Goal: Information Seeking & Learning: Learn about a topic

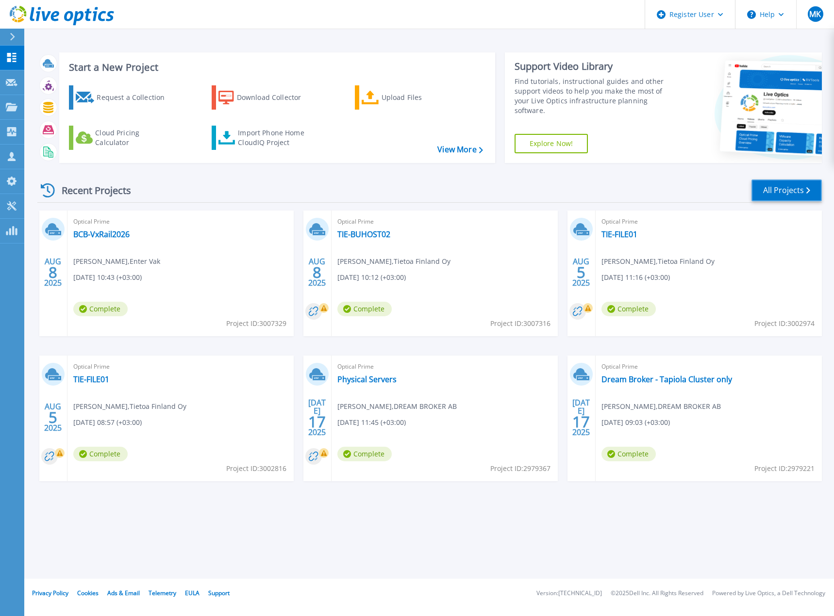
click at [791, 190] on link "All Projects" at bounding box center [786, 191] width 70 height 22
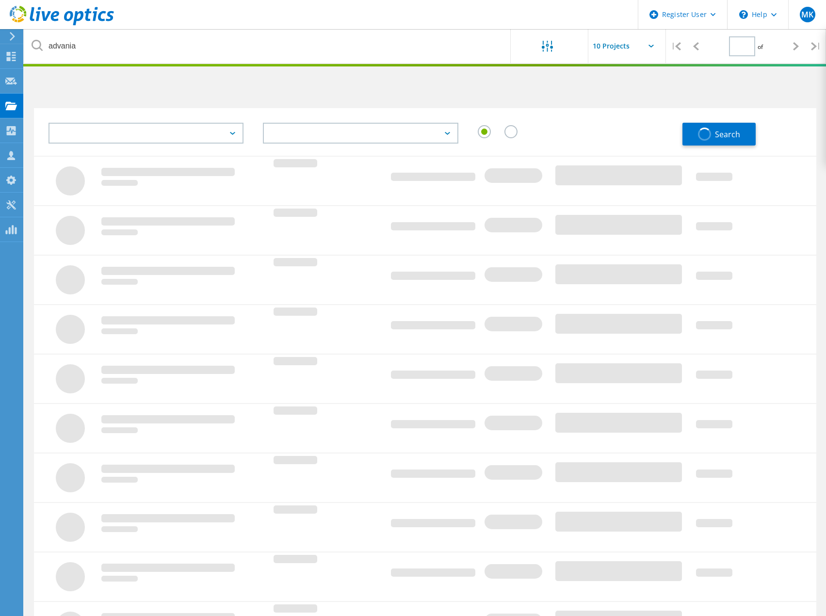
type input "1"
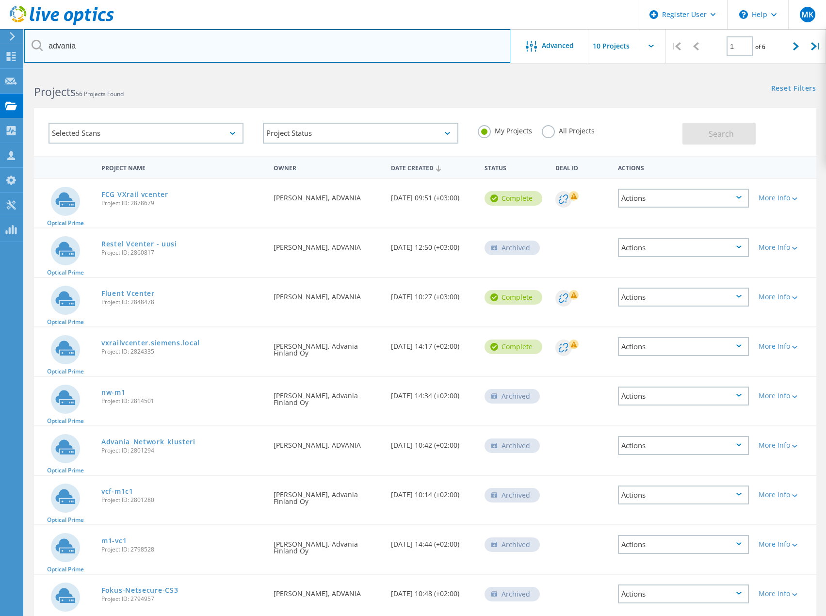
click at [107, 49] on input "advania" at bounding box center [267, 46] width 487 height 34
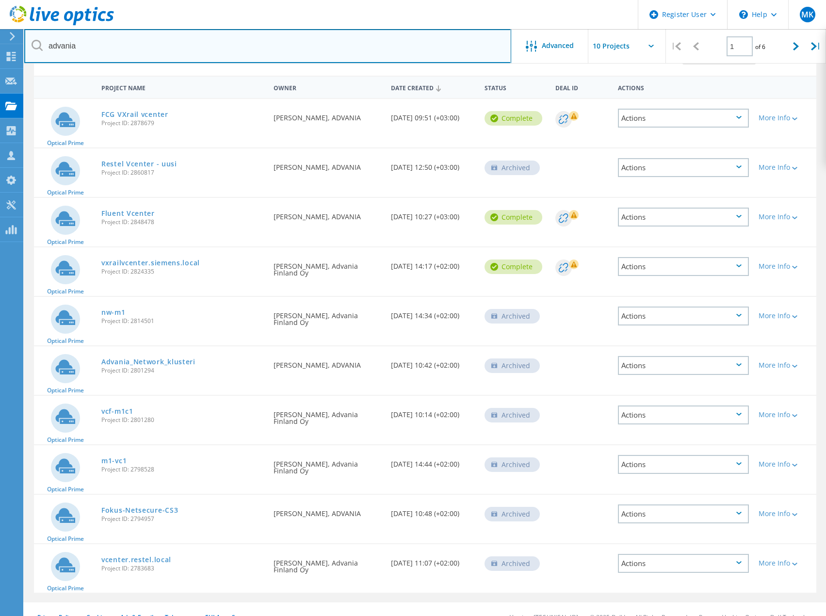
scroll to position [96, 0]
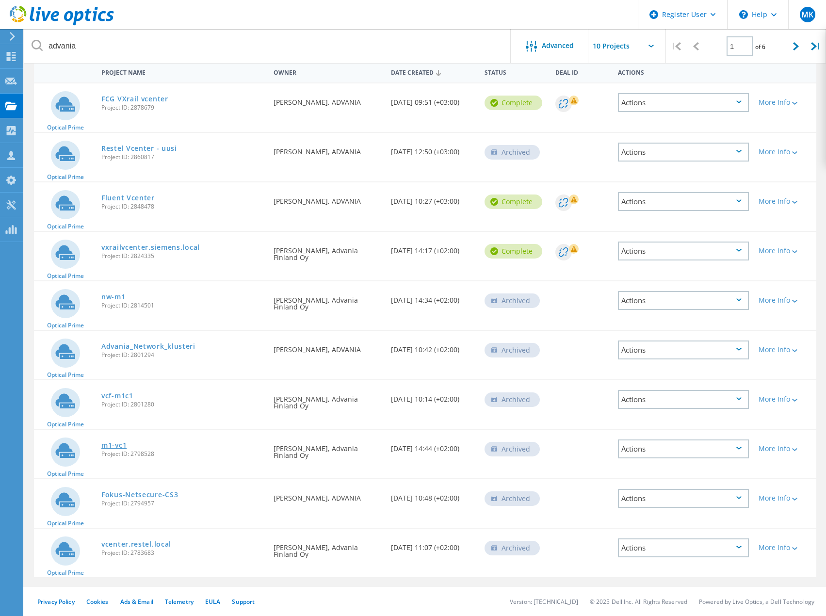
click at [113, 444] on link "m1-vc1" at bounding box center [113, 445] width 25 height 7
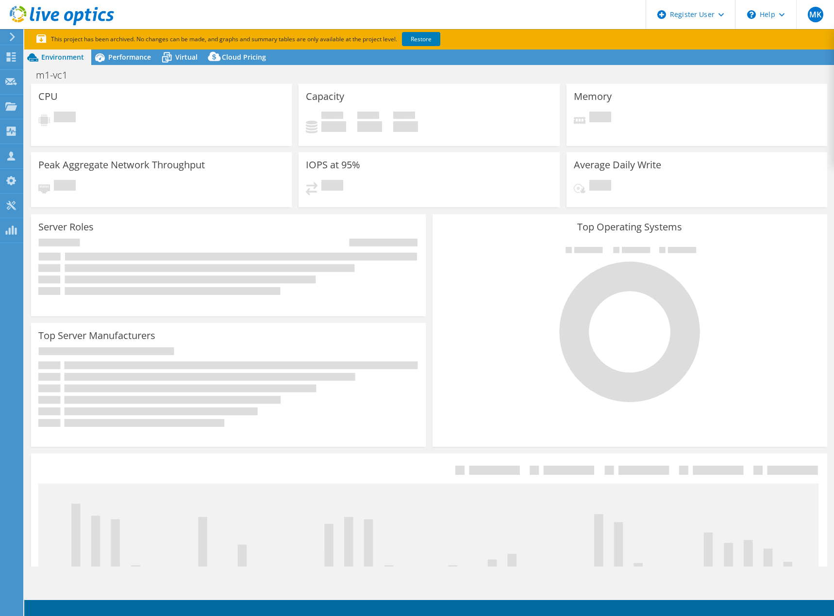
select select "USD"
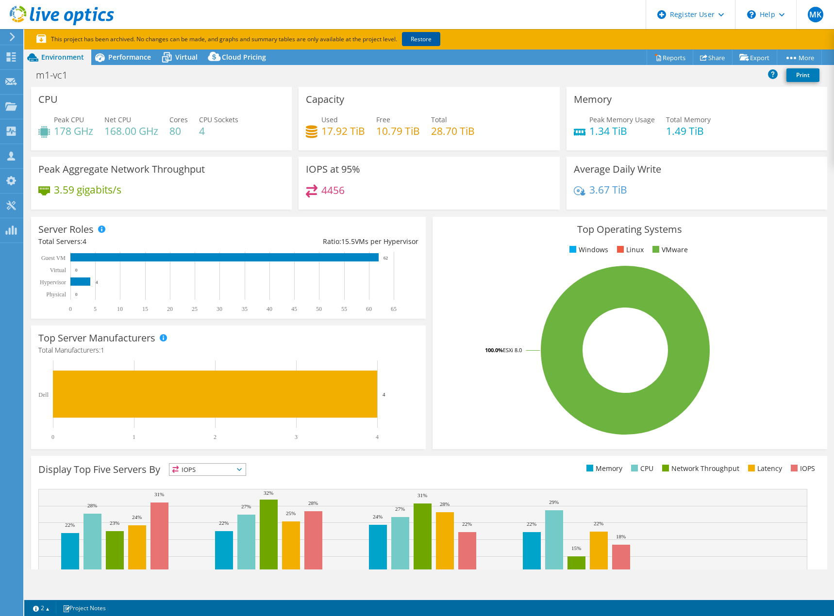
click at [421, 37] on link "Restore" at bounding box center [421, 39] width 38 height 14
click at [129, 56] on span "Performance" at bounding box center [129, 56] width 43 height 9
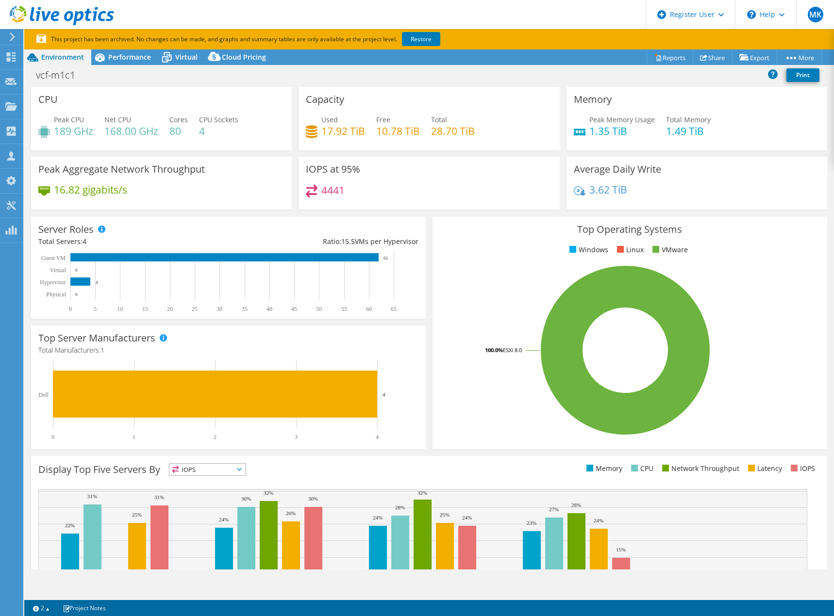
select select "USD"
click at [424, 36] on link "Restore" at bounding box center [421, 39] width 38 height 14
click at [126, 57] on span "Performance" at bounding box center [129, 56] width 43 height 9
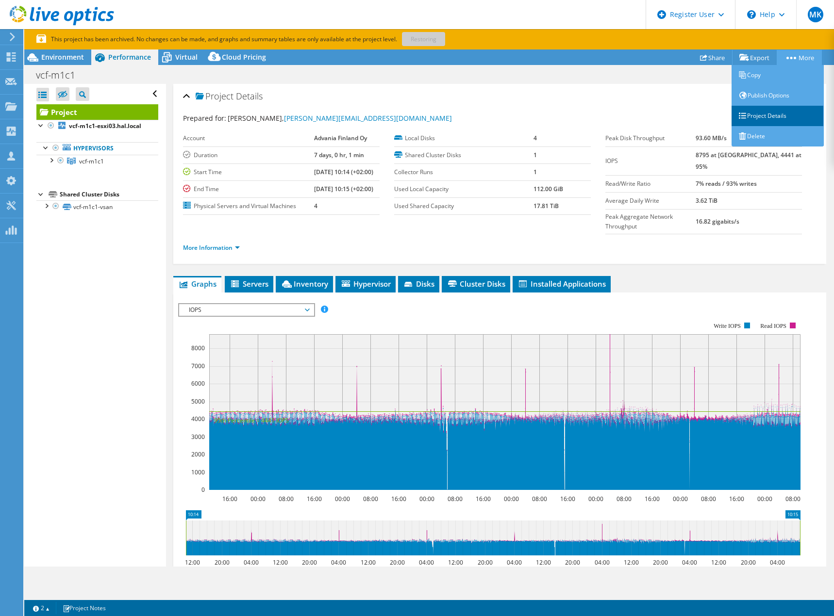
click at [774, 116] on link "Project Details" at bounding box center [777, 116] width 92 height 20
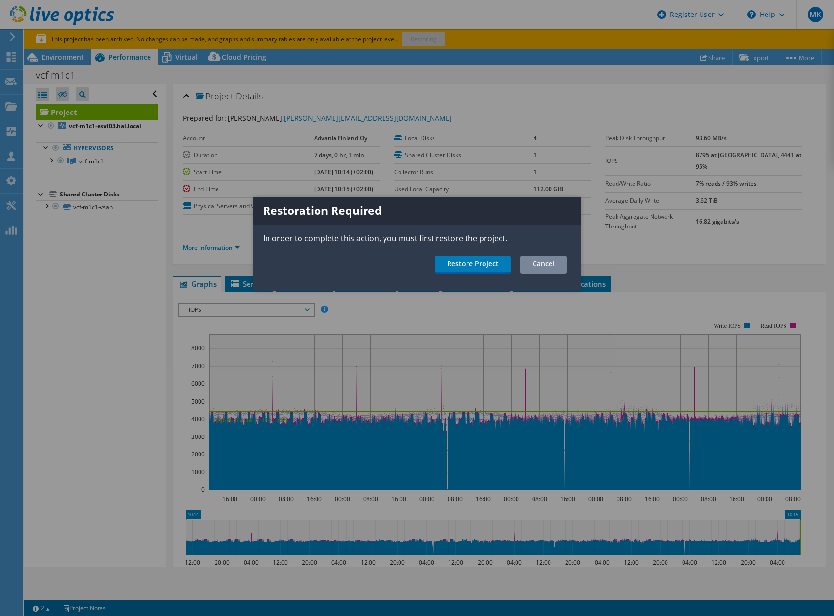
click at [558, 264] on link "Cancel" at bounding box center [543, 265] width 46 height 18
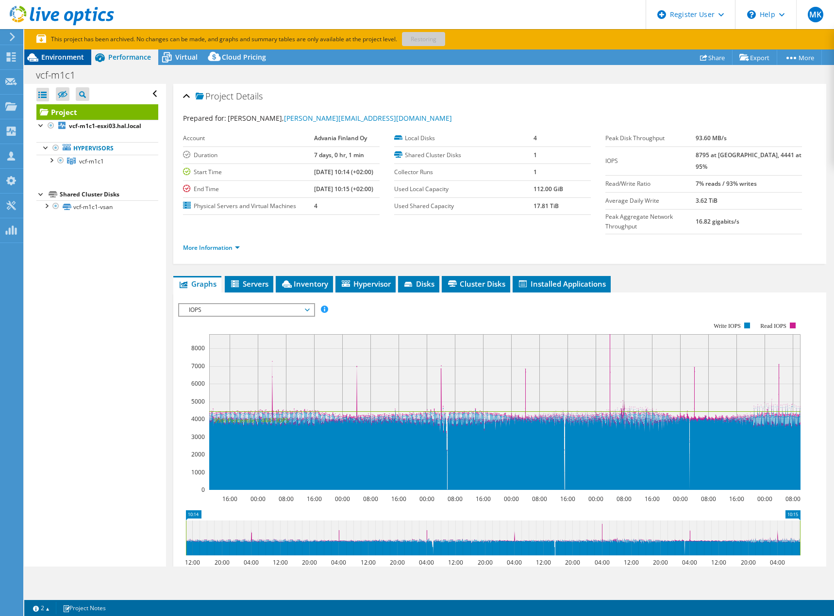
click at [60, 58] on span "Environment" at bounding box center [62, 56] width 43 height 9
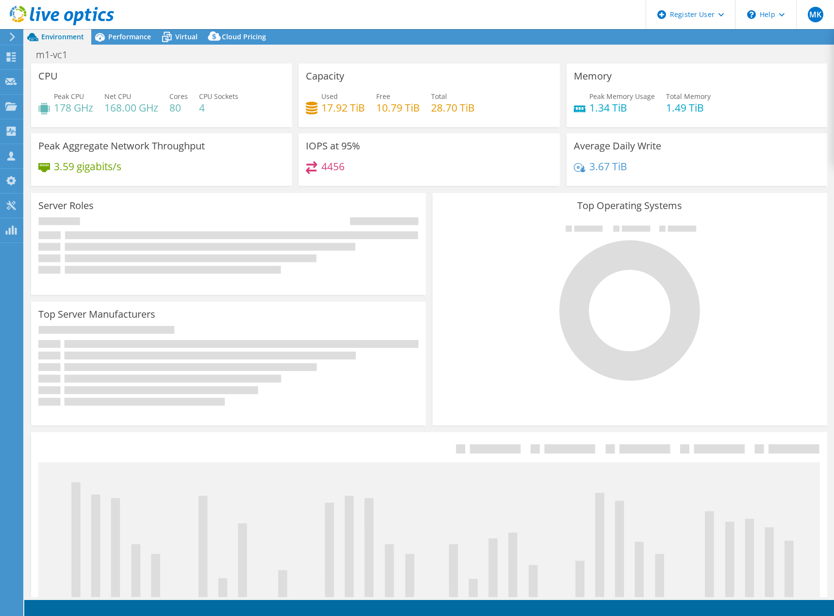
select select "USD"
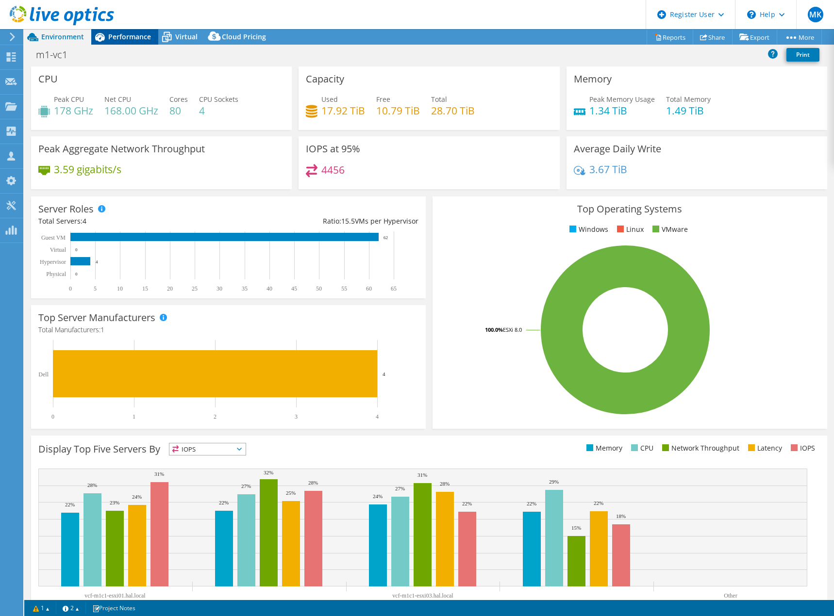
click at [124, 36] on span "Performance" at bounding box center [129, 36] width 43 height 9
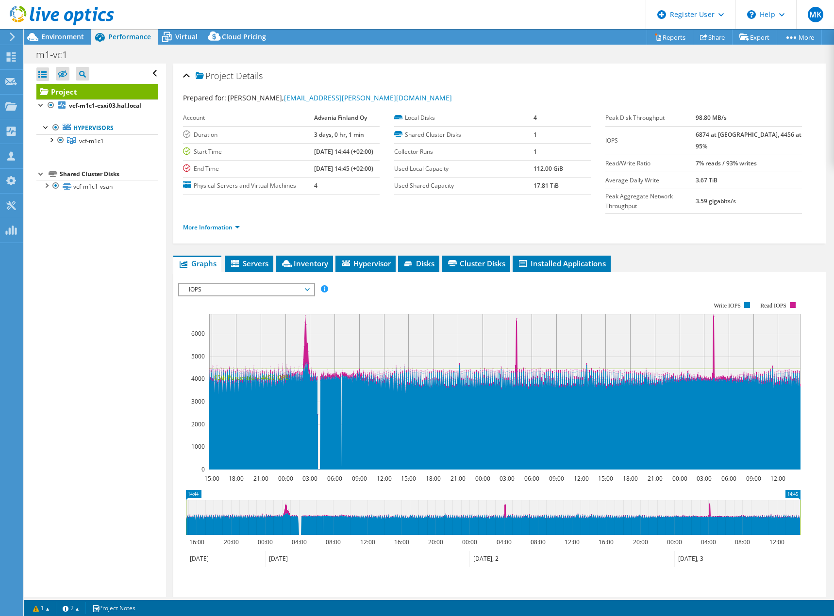
click at [308, 284] on span "IOPS" at bounding box center [246, 290] width 125 height 12
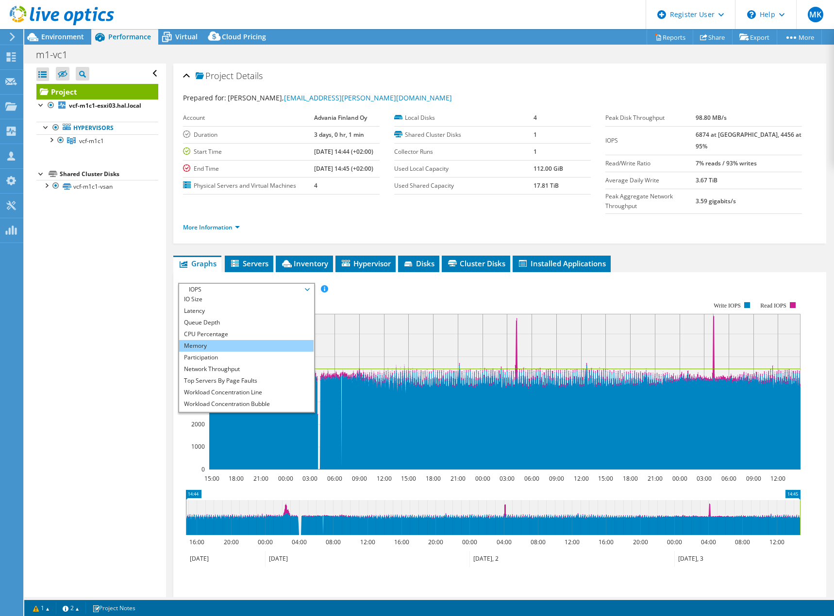
scroll to position [35, 0]
click at [210, 354] on li "Network Throughput" at bounding box center [246, 360] width 134 height 12
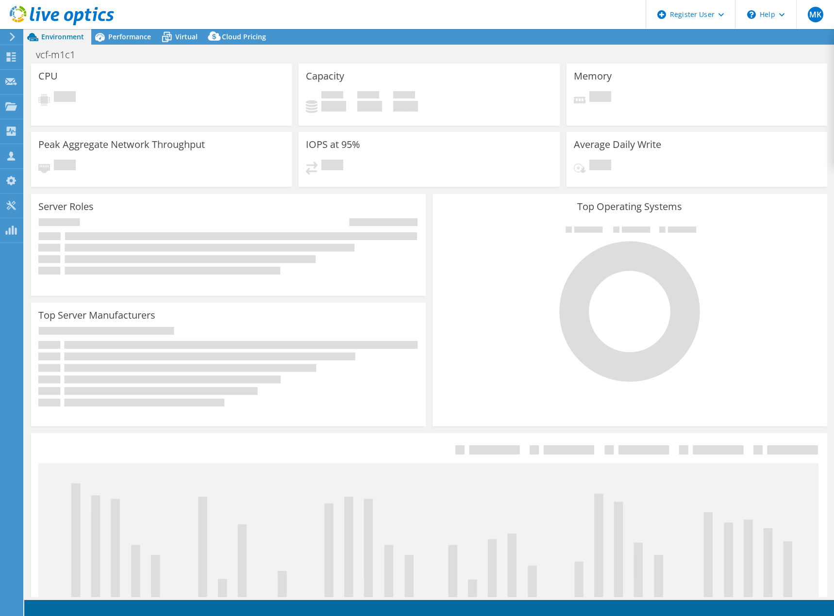
select select "USD"
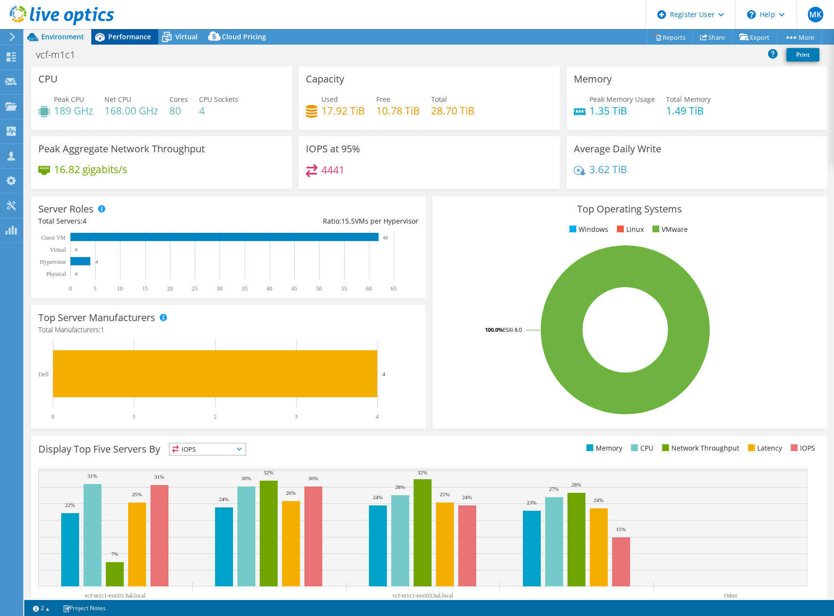
click at [132, 34] on span "Performance" at bounding box center [129, 36] width 43 height 9
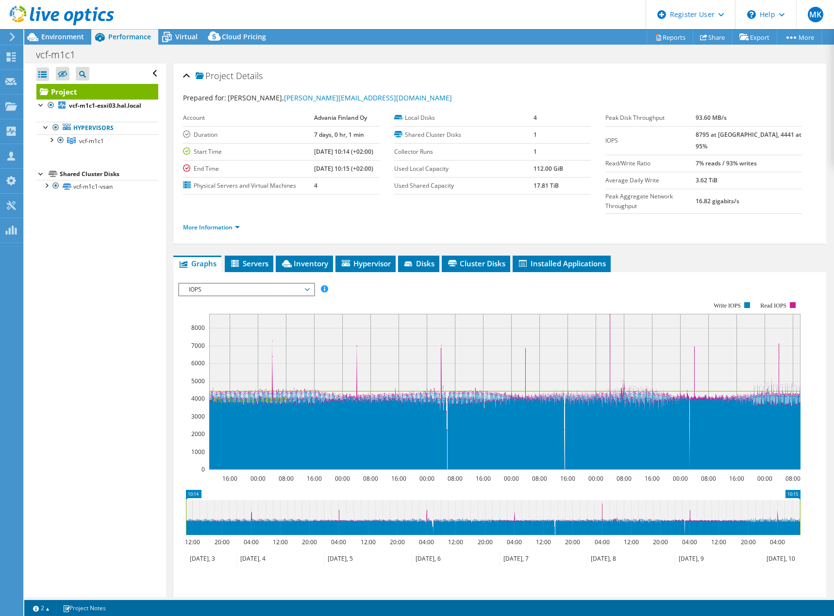
click at [225, 284] on span "IOPS" at bounding box center [246, 290] width 125 height 12
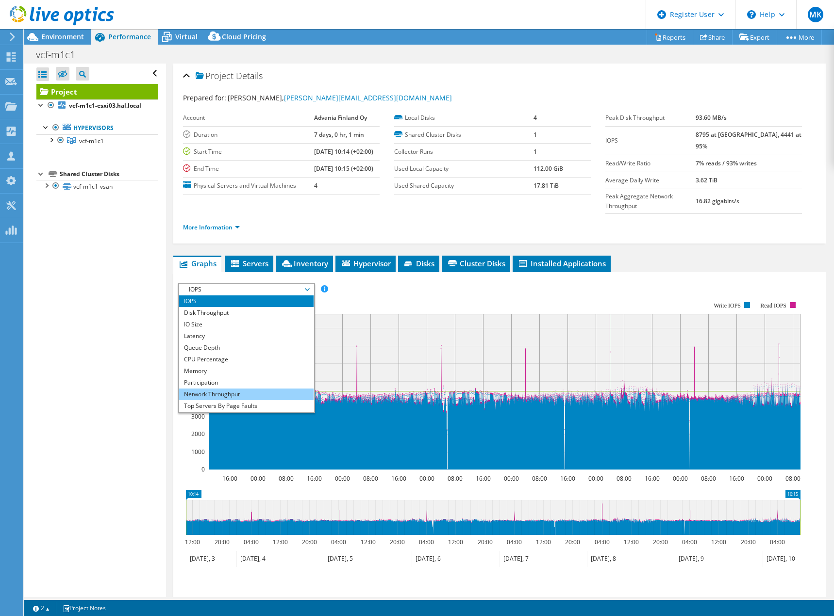
click at [213, 389] on li "Network Throughput" at bounding box center [246, 395] width 134 height 12
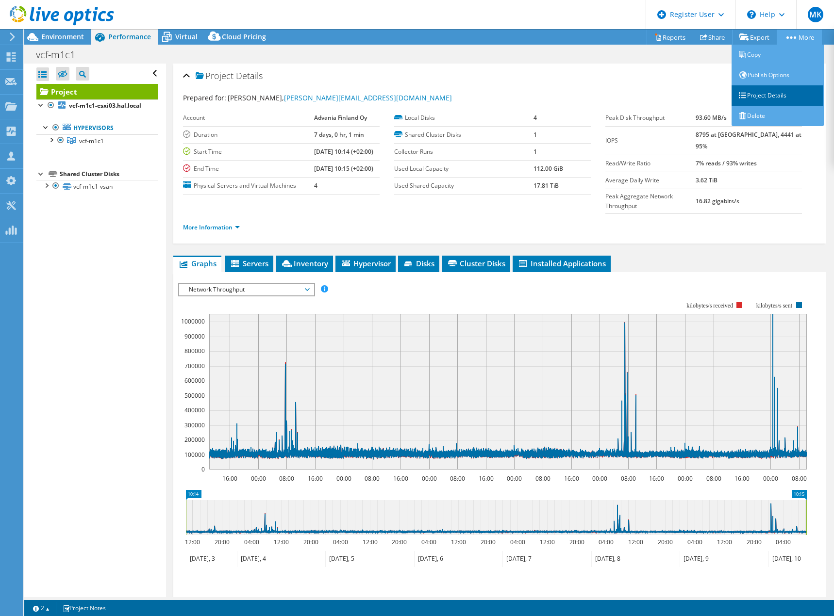
click at [782, 95] on link "Project Details" at bounding box center [777, 95] width 92 height 20
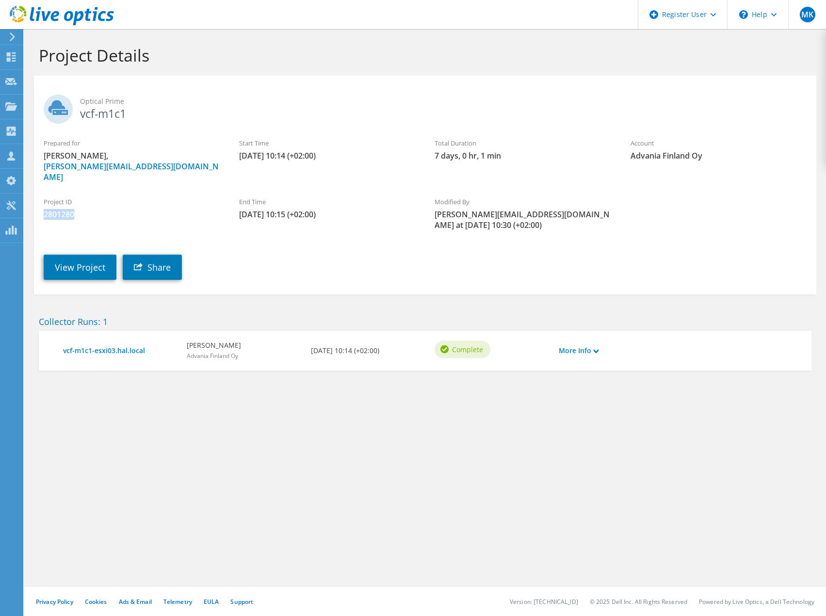
drag, startPoint x: 45, startPoint y: 204, endPoint x: 79, endPoint y: 207, distance: 33.6
click at [79, 209] on span "2801280" at bounding box center [132, 214] width 176 height 11
copy span "2801280"
click at [61, 255] on link "View Project" at bounding box center [80, 267] width 73 height 25
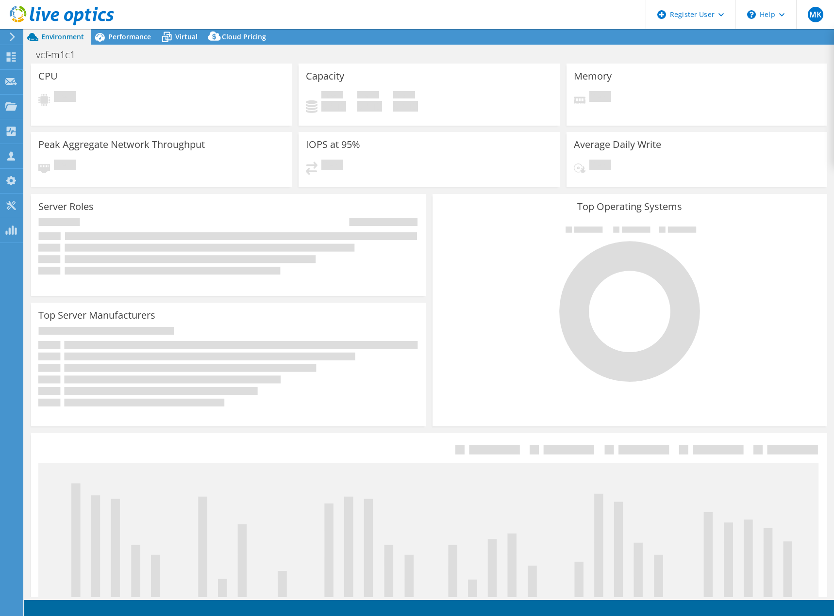
select select "USD"
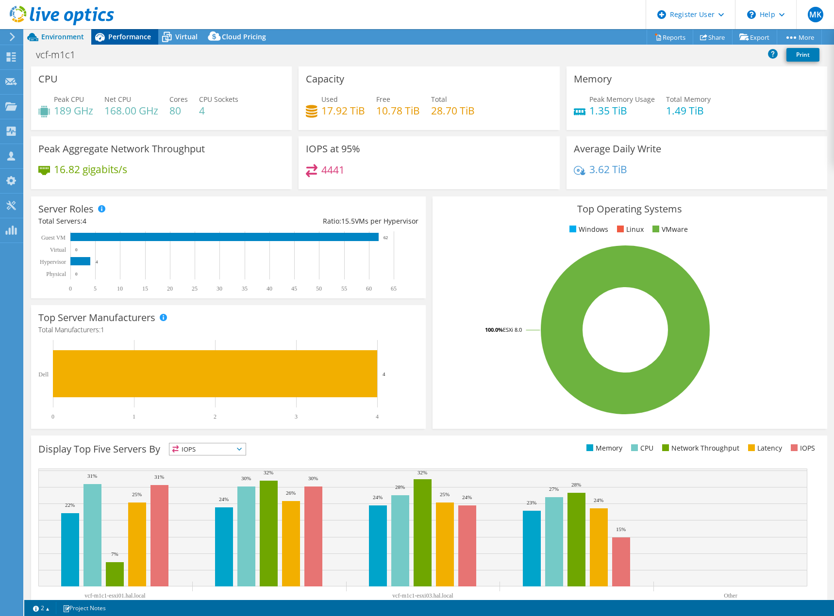
click at [128, 35] on span "Performance" at bounding box center [129, 36] width 43 height 9
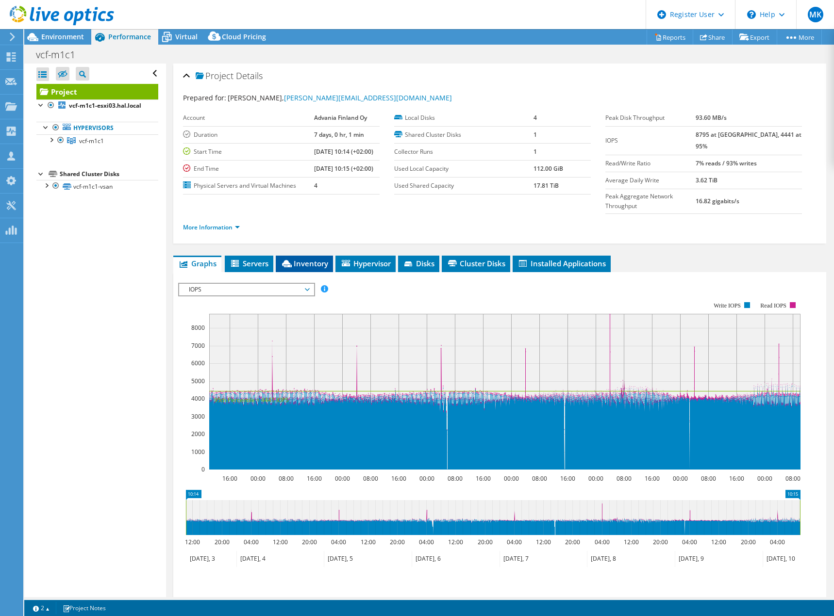
click at [294, 259] on span "Inventory" at bounding box center [304, 264] width 48 height 10
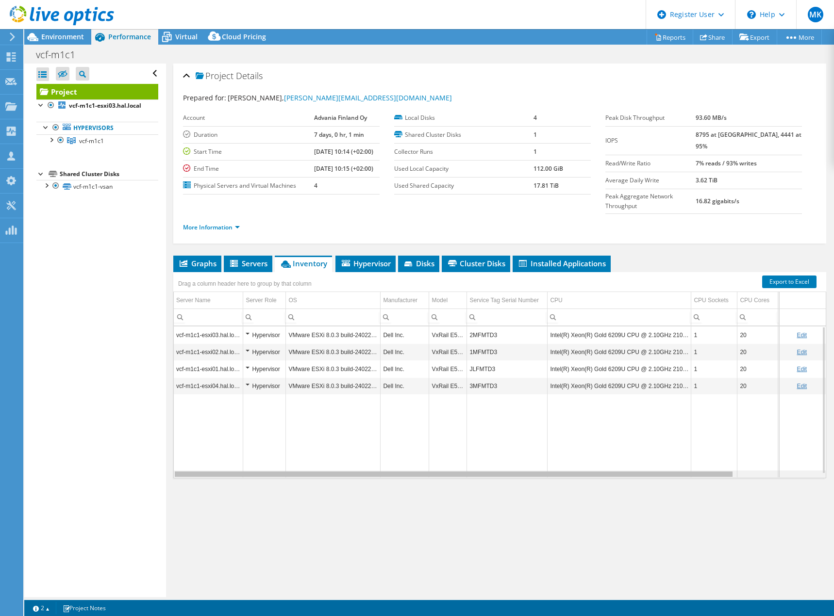
drag, startPoint x: 582, startPoint y: 456, endPoint x: 555, endPoint y: 462, distance: 27.9
click at [555, 462] on body "MK Dell User [PERSON_NAME] [EMAIL_ADDRESS][DOMAIN_NAME] Dell My Profile Log Out…" at bounding box center [417, 308] width 834 height 616
click at [201, 259] on span "Graphs" at bounding box center [197, 264] width 38 height 10
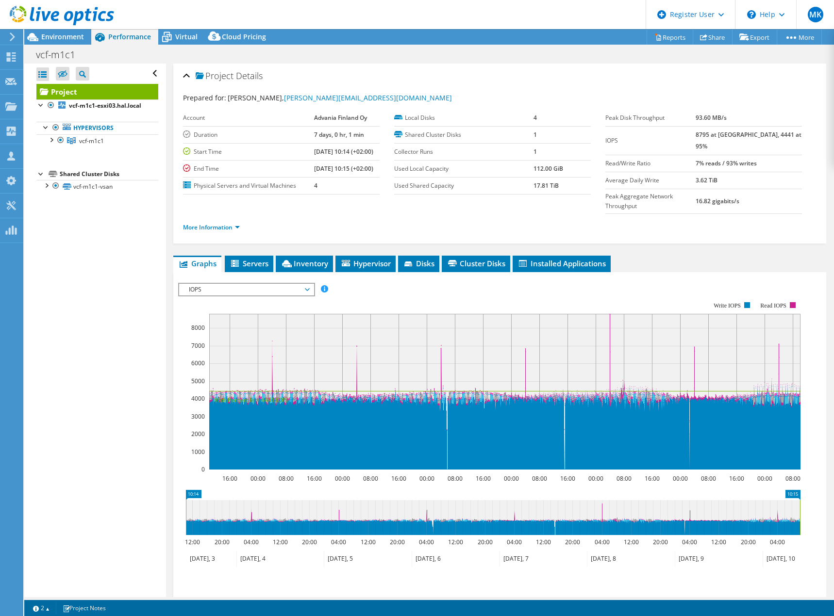
click at [81, 362] on div "Open All Close All Hide Excluded Nodes Project Tree Filter" at bounding box center [94, 331] width 141 height 534
click at [56, 35] on span "Environment" at bounding box center [62, 36] width 43 height 9
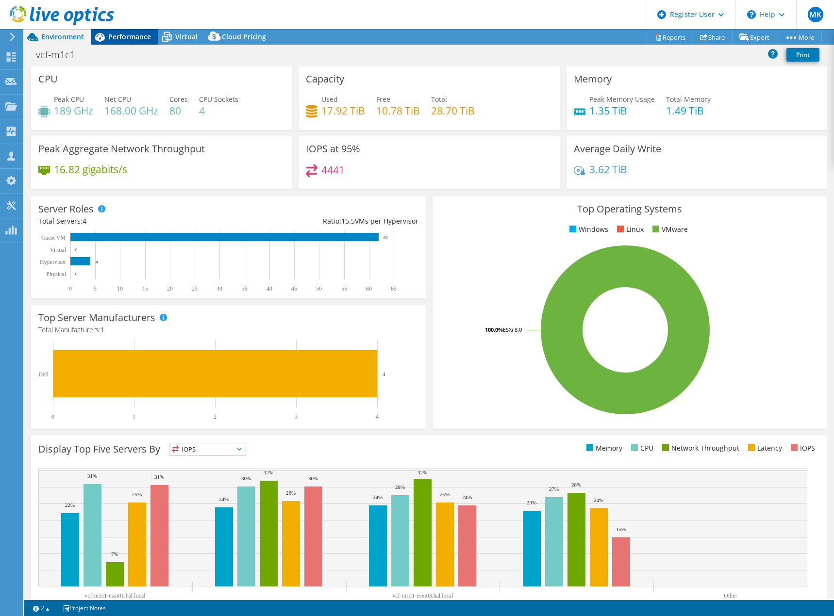
click at [137, 39] on span "Performance" at bounding box center [129, 36] width 43 height 9
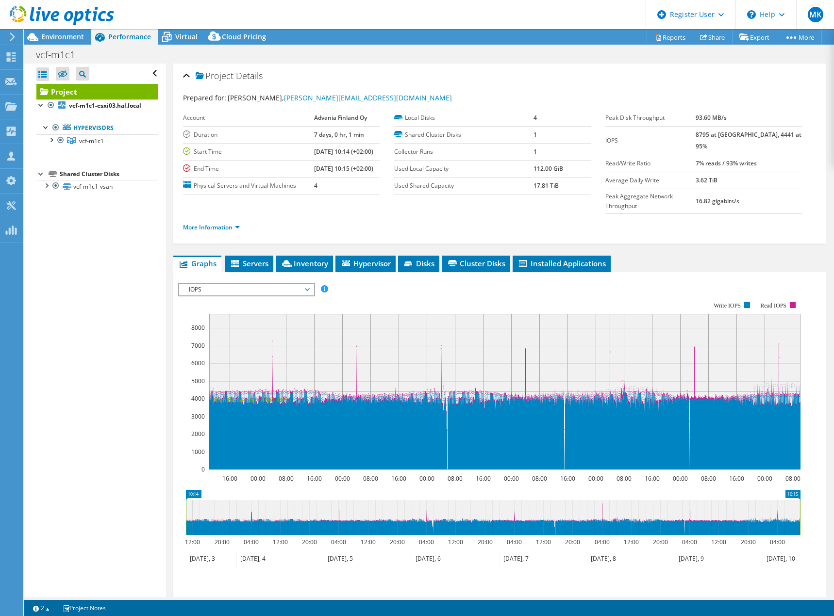
click at [280, 284] on span "IOPS" at bounding box center [246, 290] width 125 height 12
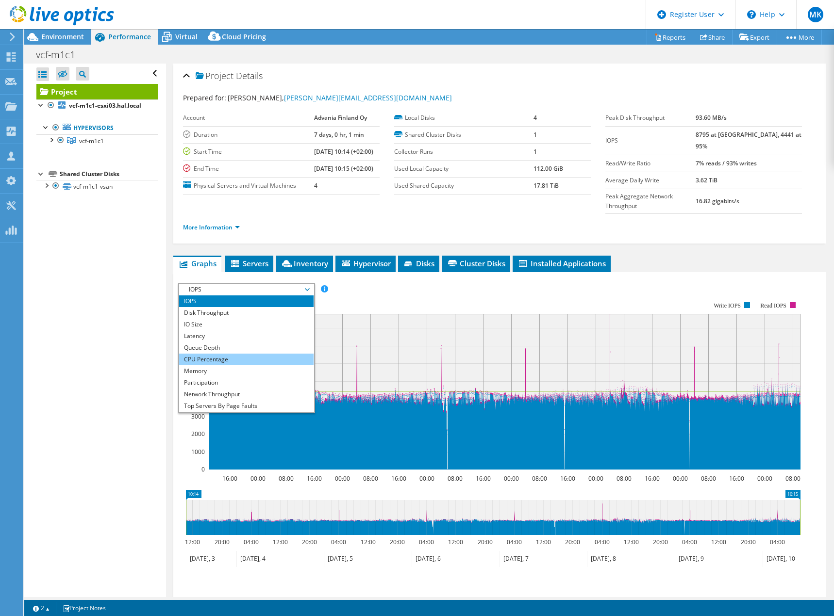
click at [201, 354] on li "CPU Percentage" at bounding box center [246, 360] width 134 height 12
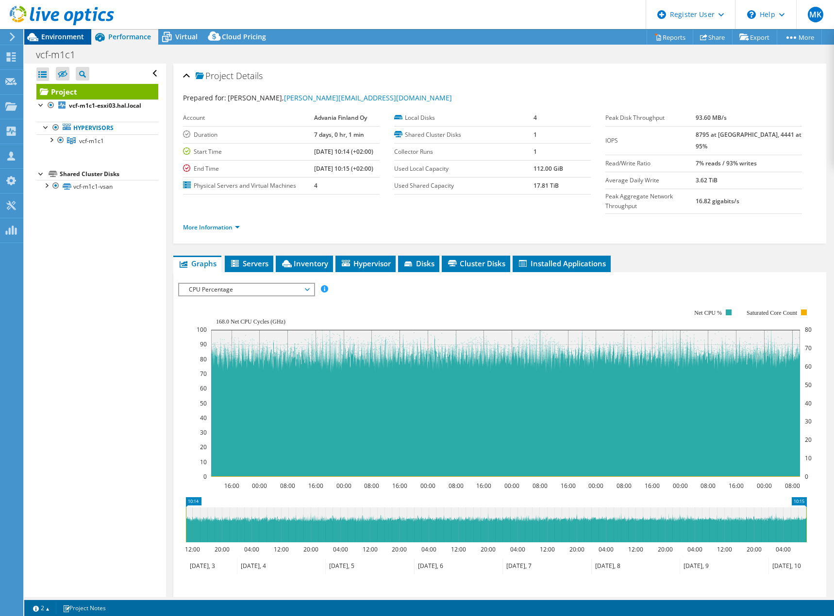
click at [58, 33] on span "Environment" at bounding box center [62, 36] width 43 height 9
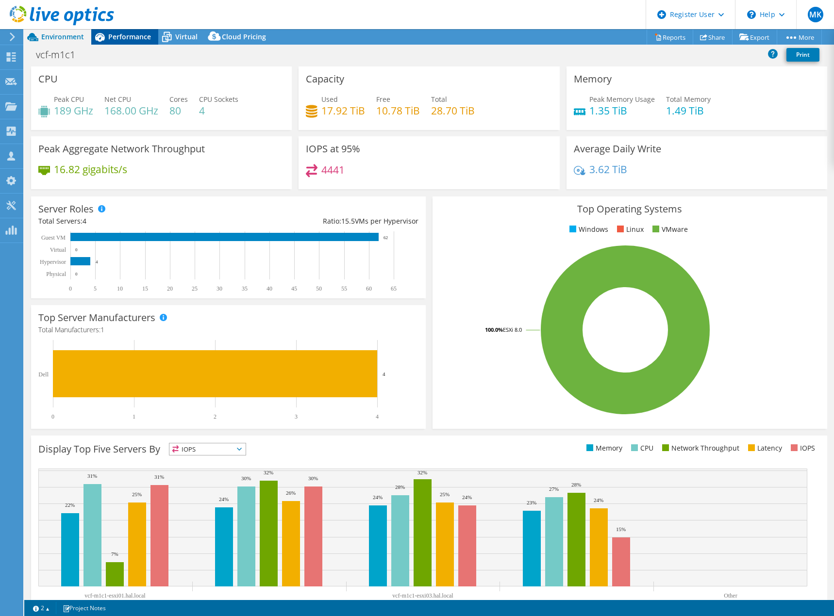
click at [126, 35] on span "Performance" at bounding box center [129, 36] width 43 height 9
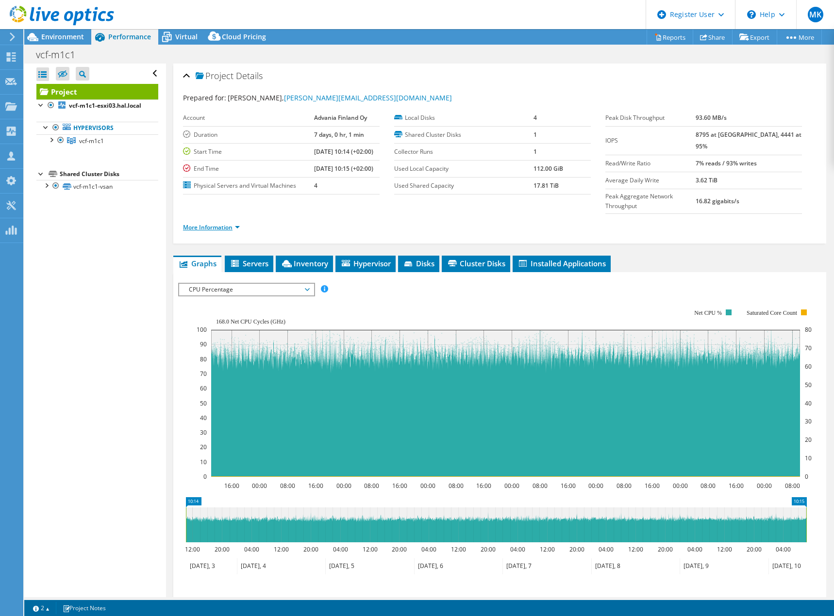
click at [219, 223] on link "More Information" at bounding box center [211, 227] width 57 height 8
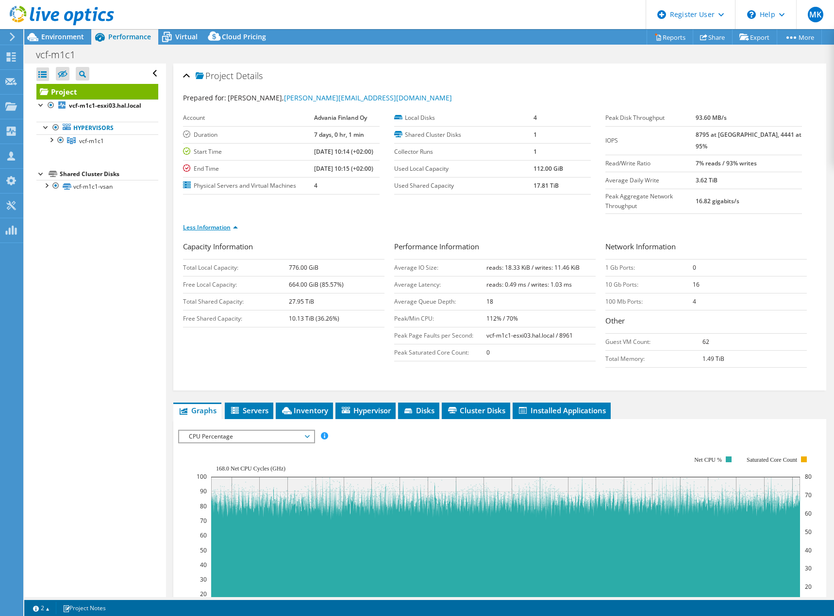
click at [203, 223] on link "Less Information" at bounding box center [210, 227] width 55 height 8
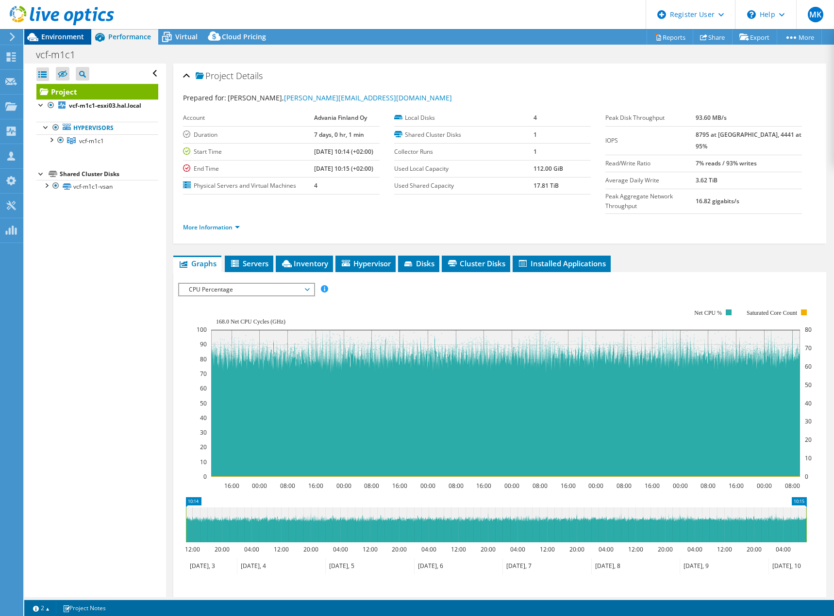
click at [63, 33] on span "Environment" at bounding box center [62, 36] width 43 height 9
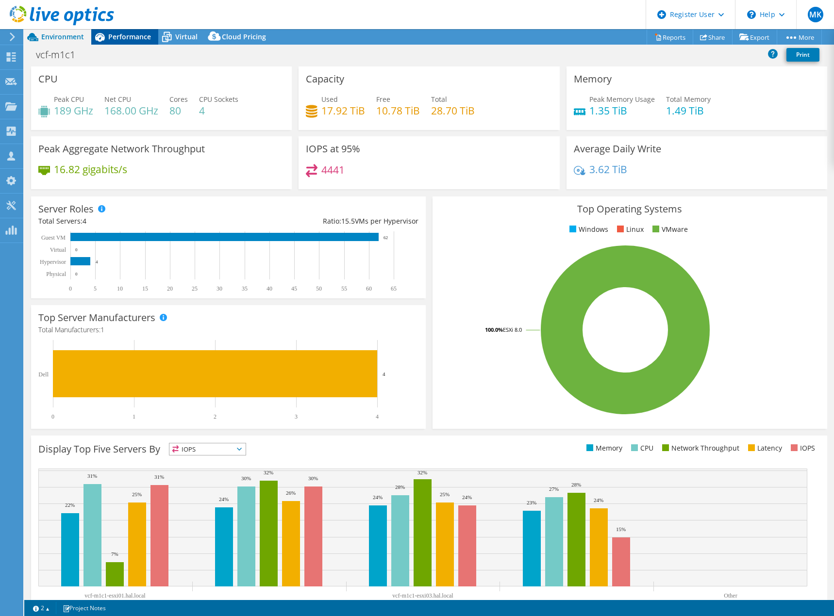
click at [135, 34] on span "Performance" at bounding box center [129, 36] width 43 height 9
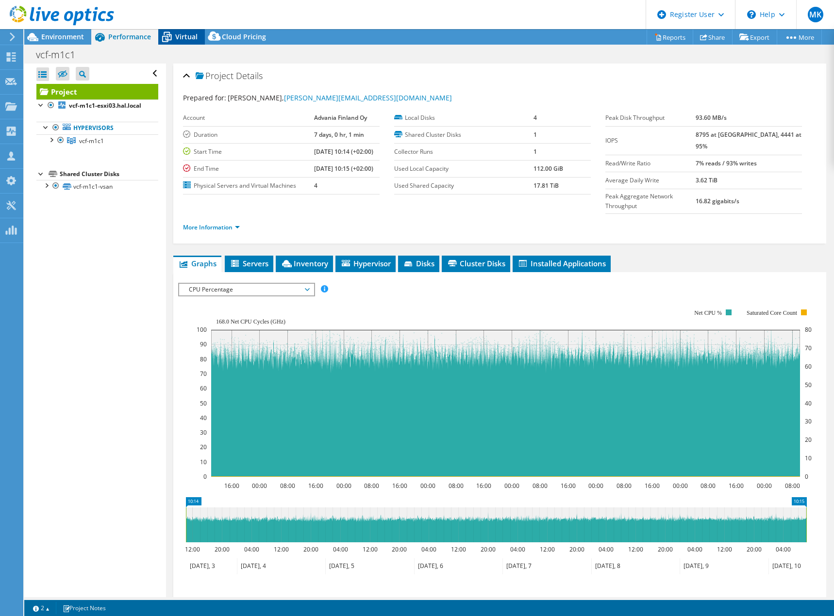
click at [181, 35] on span "Virtual" at bounding box center [186, 36] width 22 height 9
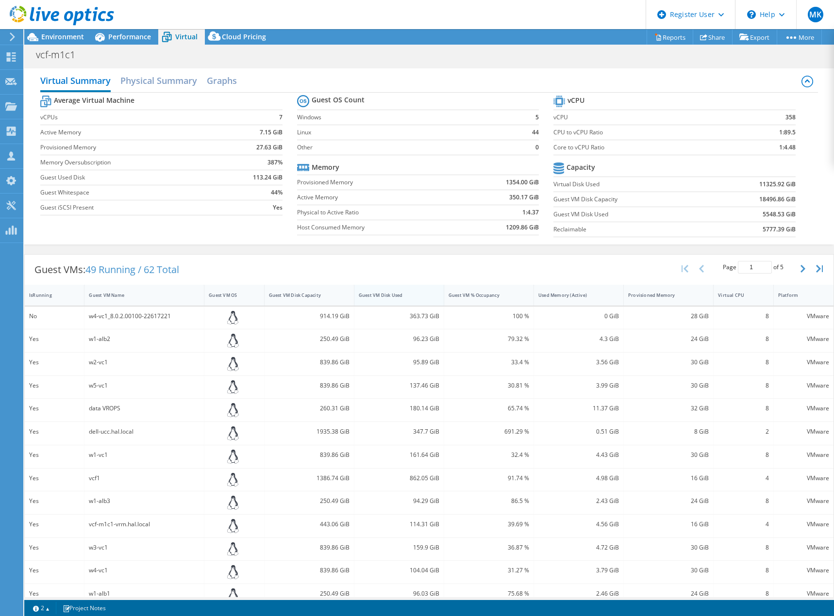
click at [394, 293] on div "Guest VM Disk Used" at bounding box center [393, 295] width 69 height 6
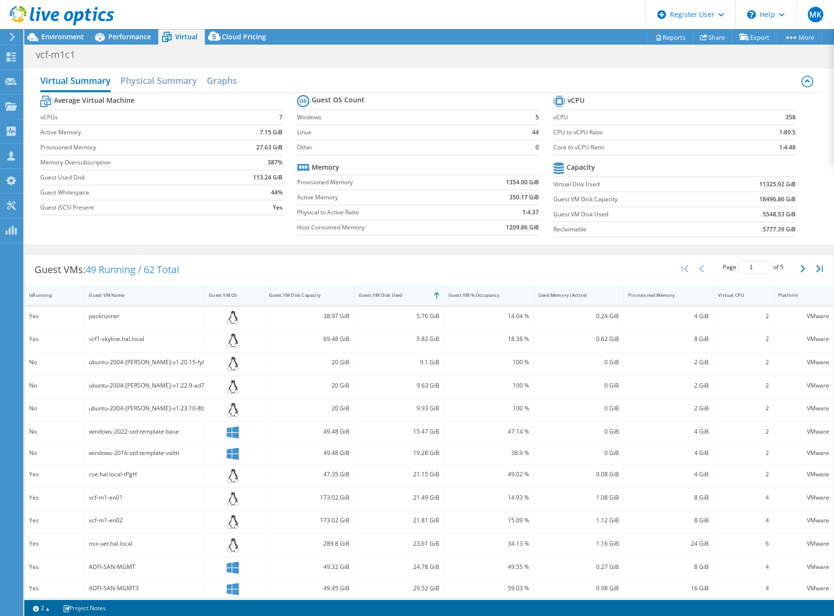
click at [394, 293] on div "Guest VM Disk Used" at bounding box center [393, 295] width 69 height 6
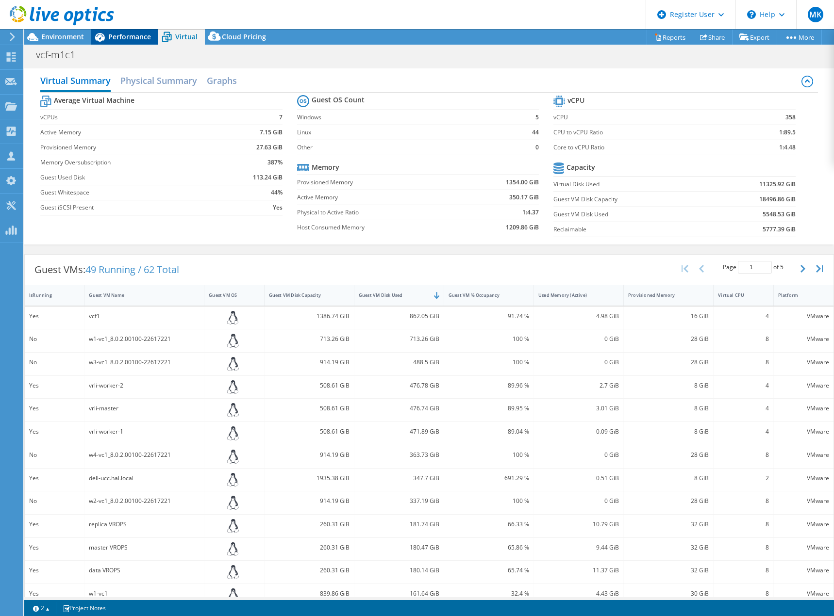
click at [127, 38] on span "Performance" at bounding box center [129, 36] width 43 height 9
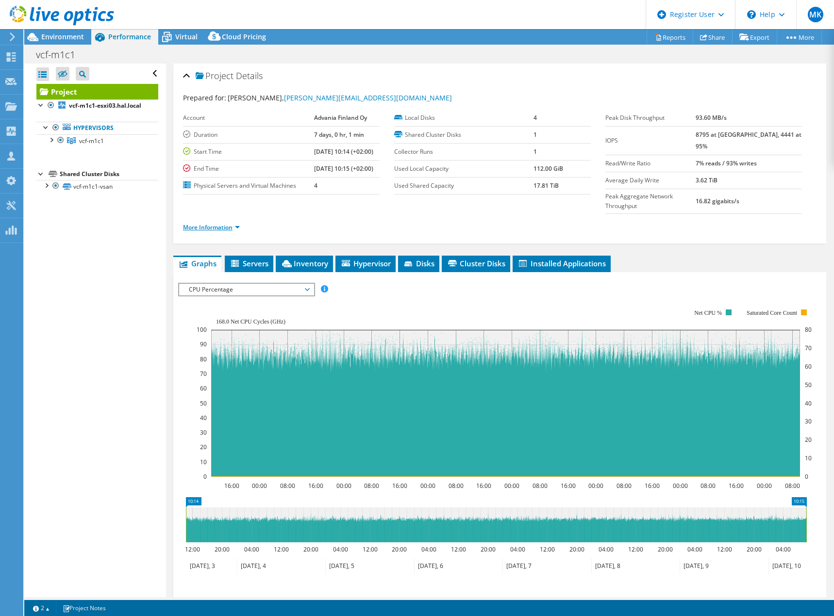
click at [215, 223] on link "More Information" at bounding box center [211, 227] width 57 height 8
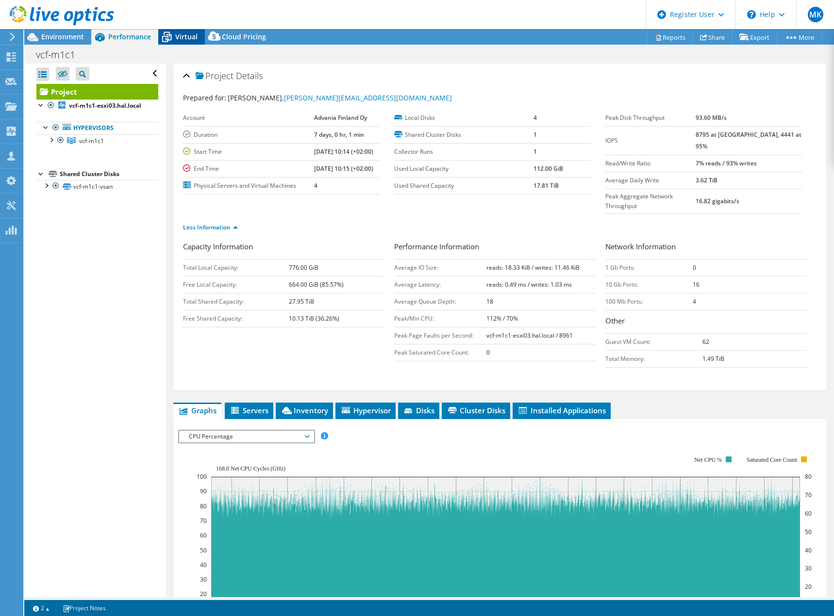
click at [178, 37] on span "Virtual" at bounding box center [186, 36] width 22 height 9
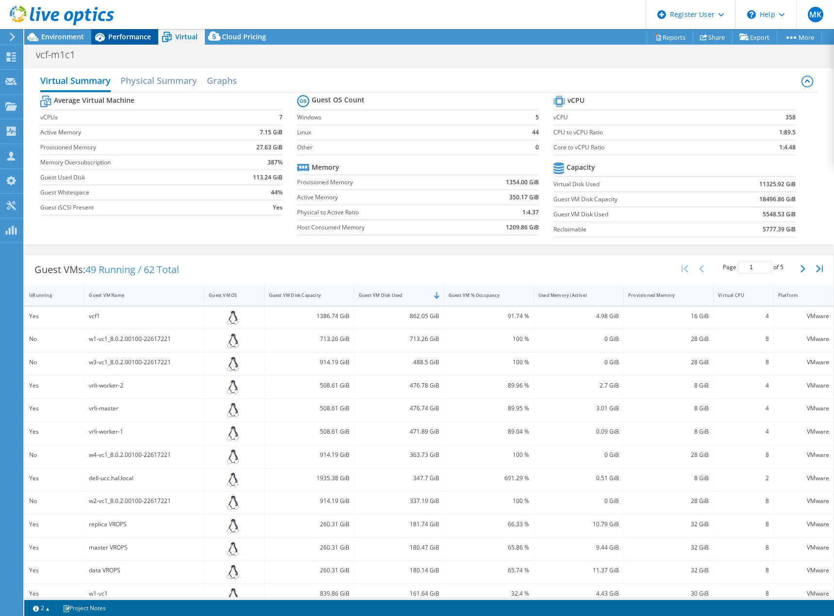
click at [125, 37] on span "Performance" at bounding box center [129, 36] width 43 height 9
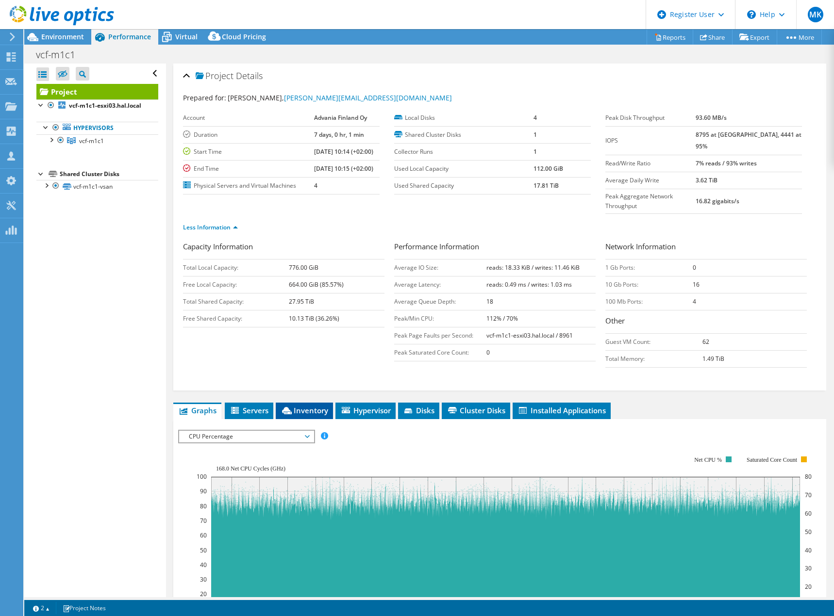
click at [308, 406] on span "Inventory" at bounding box center [304, 411] width 48 height 10
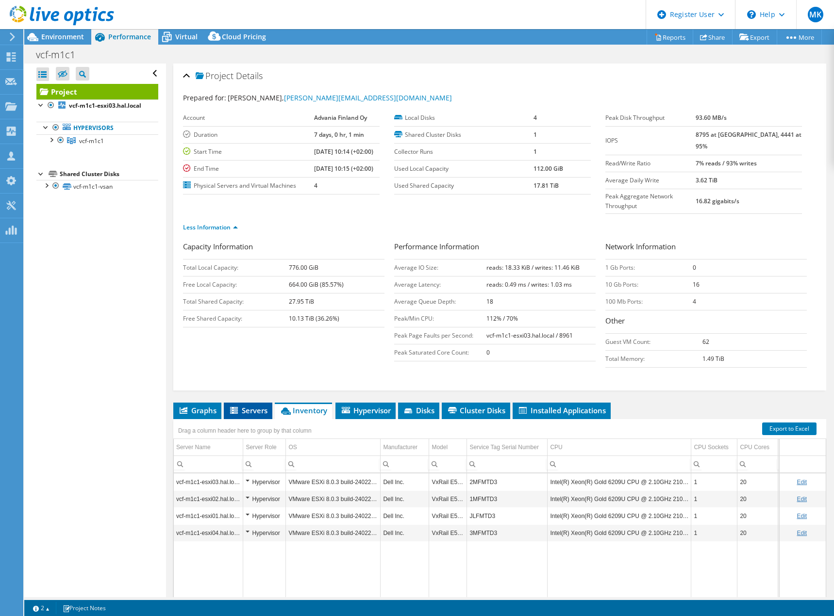
click at [257, 406] on span "Servers" at bounding box center [248, 411] width 39 height 10
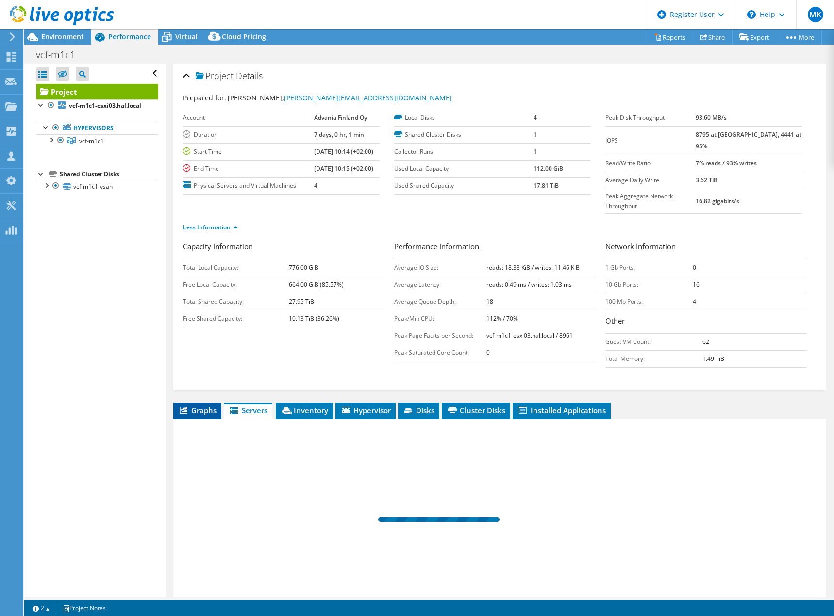
click at [197, 406] on span "Graphs" at bounding box center [197, 411] width 38 height 10
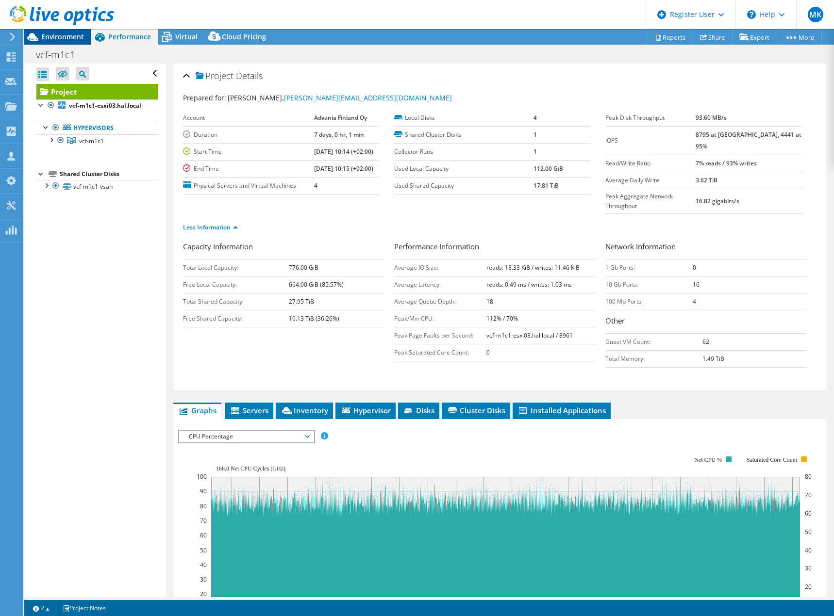
click at [47, 34] on span "Environment" at bounding box center [62, 36] width 43 height 9
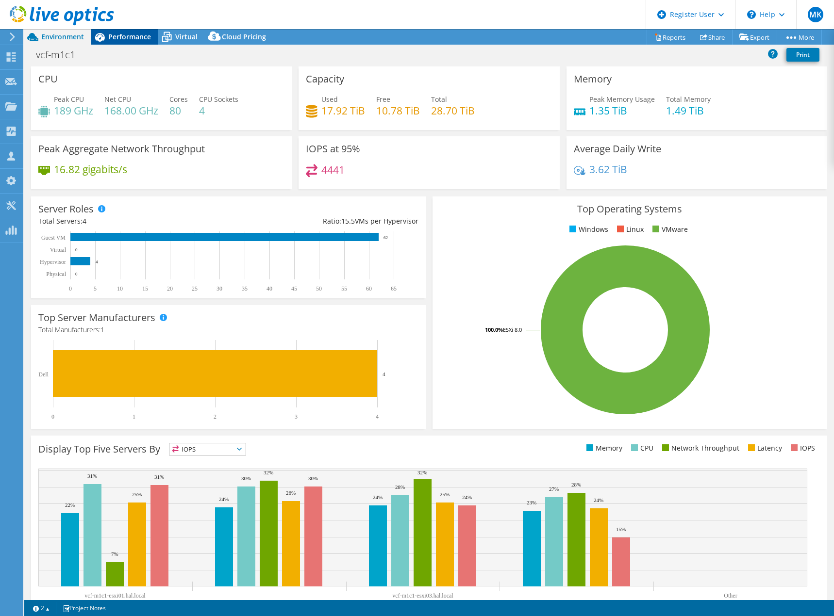
click at [136, 33] on span "Performance" at bounding box center [129, 36] width 43 height 9
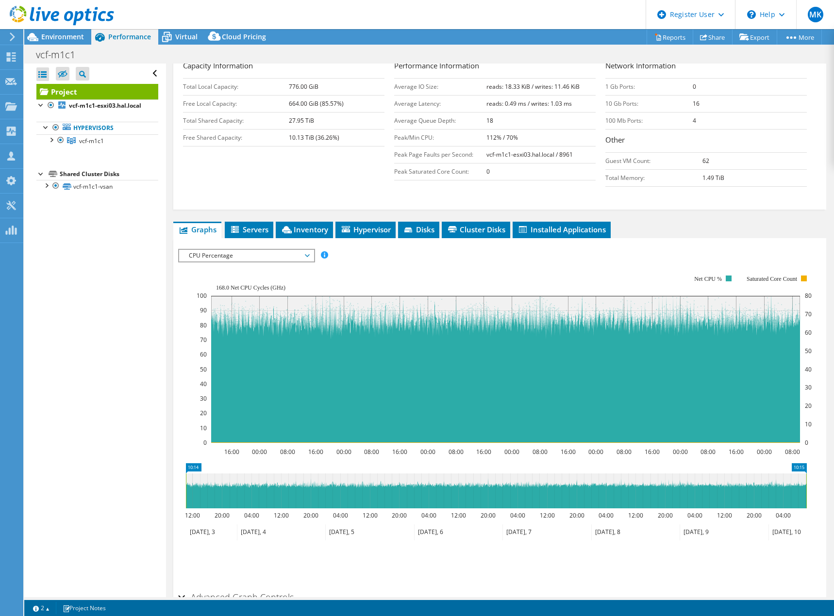
scroll to position [194, 0]
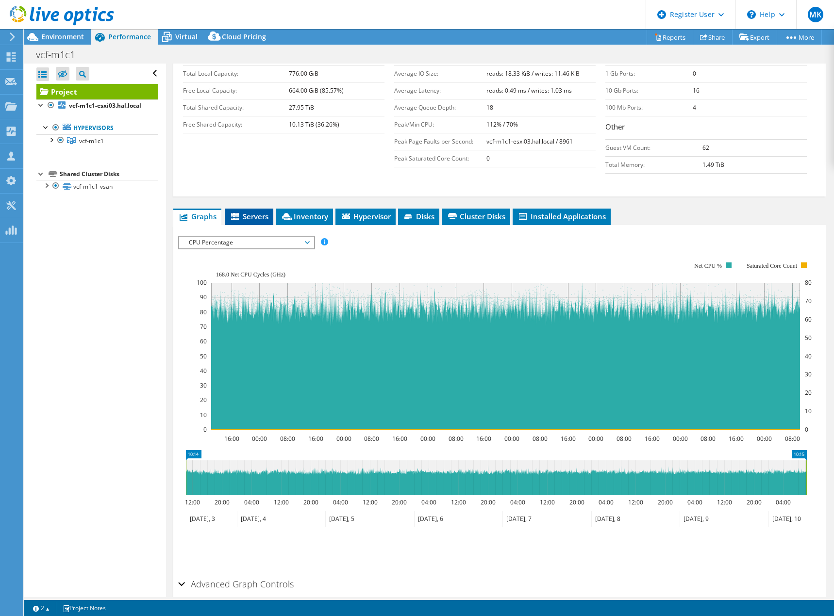
click at [248, 212] on span "Servers" at bounding box center [249, 217] width 39 height 10
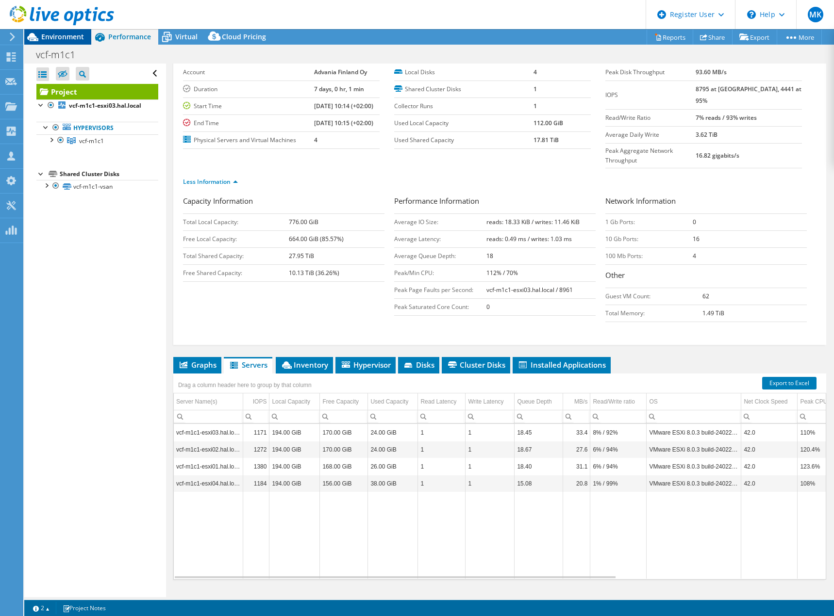
click at [62, 36] on span "Environment" at bounding box center [62, 36] width 43 height 9
